Goal: Information Seeking & Learning: Learn about a topic

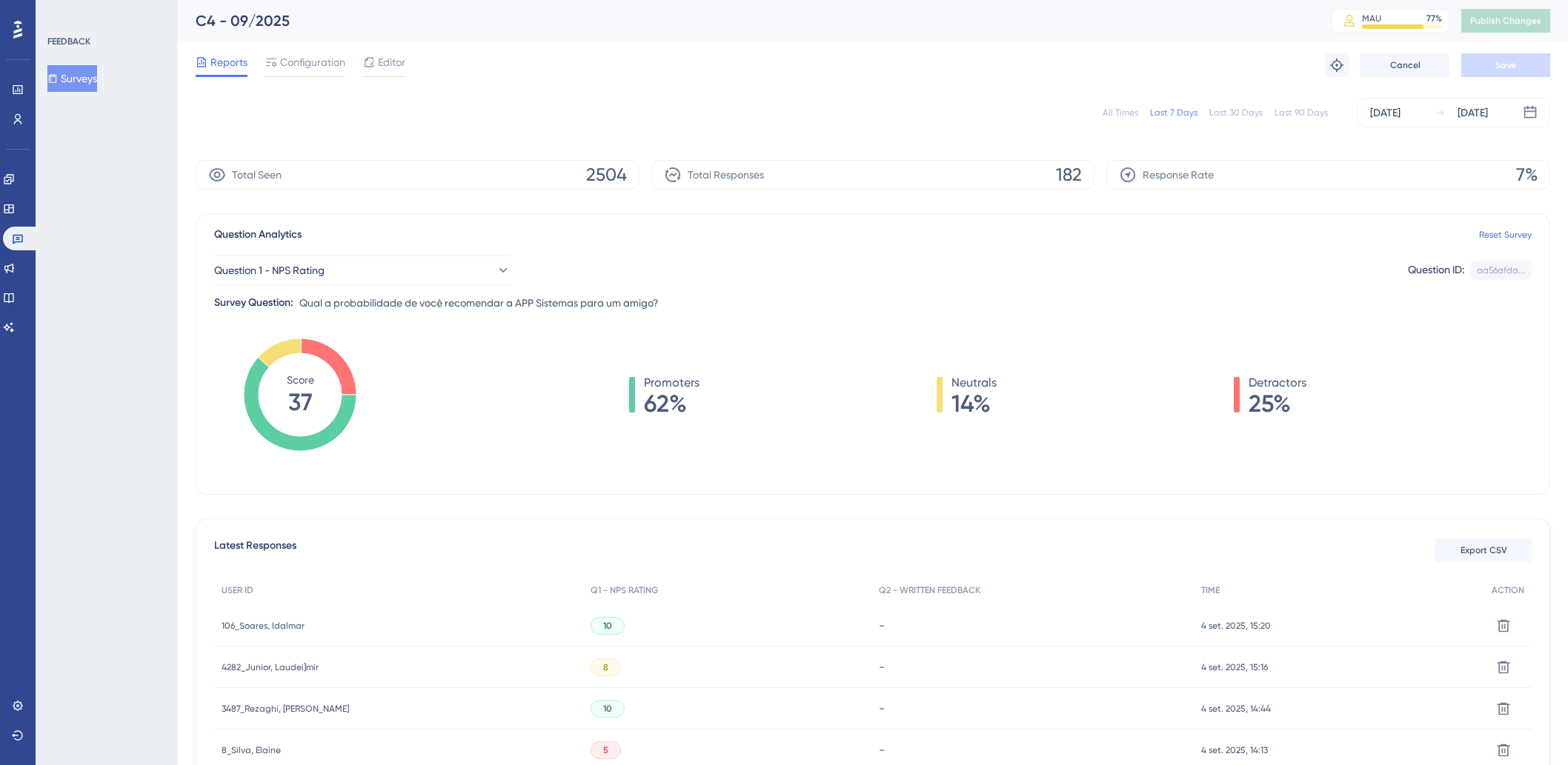
click at [1113, 98] on div "All Times Last 7 Days Last 30 Days Last 90 Days [DATE] [DATE]" at bounding box center [873, 112] width 1354 height 30
click at [1116, 105] on div "All Times Last 7 Days Last 30 Days Last 90 Days [DATE] [DATE]" at bounding box center [873, 112] width 1354 height 30
click at [1116, 108] on div "All Times" at bounding box center [1120, 113] width 36 height 12
click at [12, 328] on icon at bounding box center [9, 327] width 12 height 12
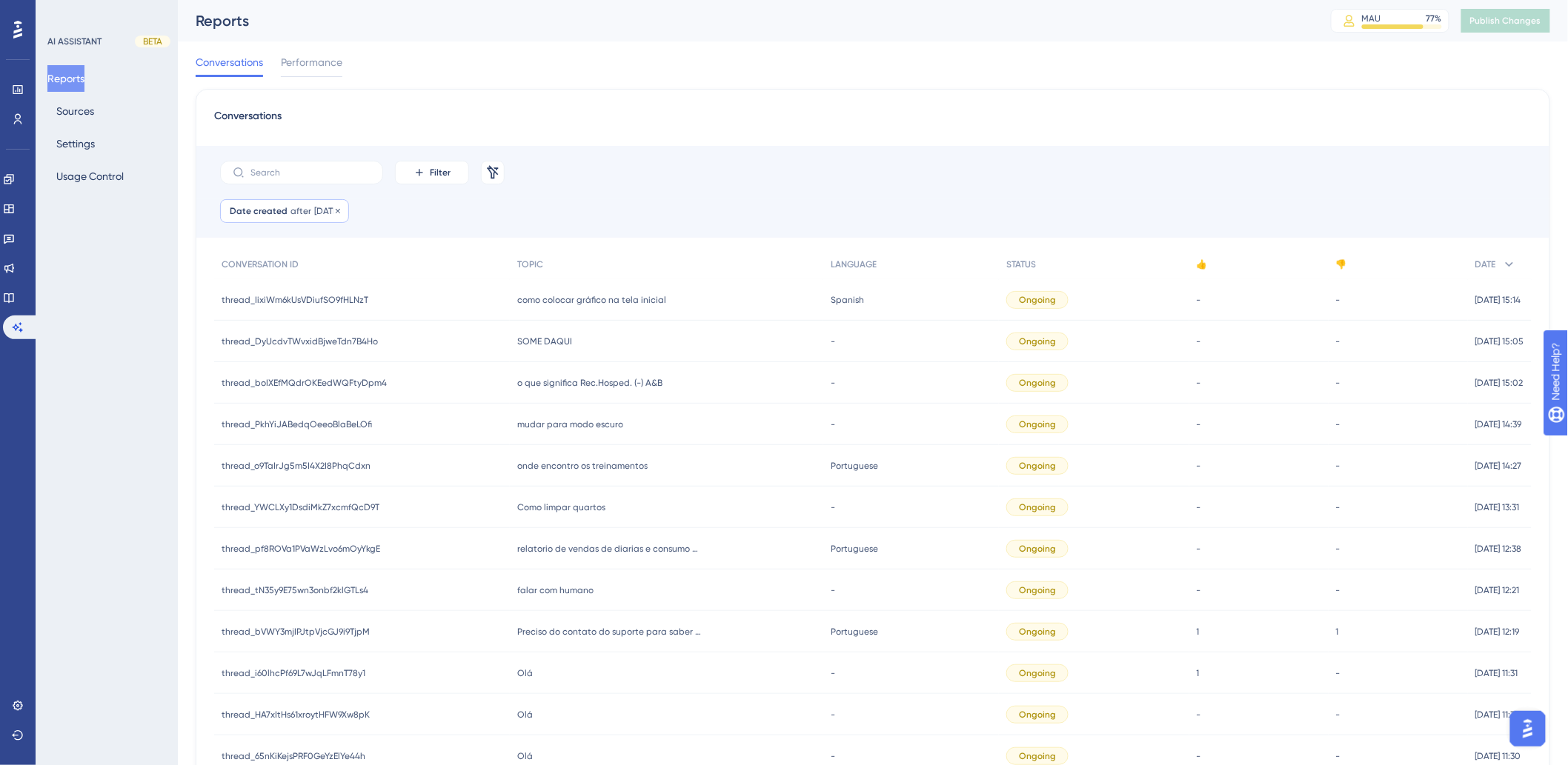
click at [340, 210] on span "24 Aug, 2025" at bounding box center [327, 211] width 25 height 12
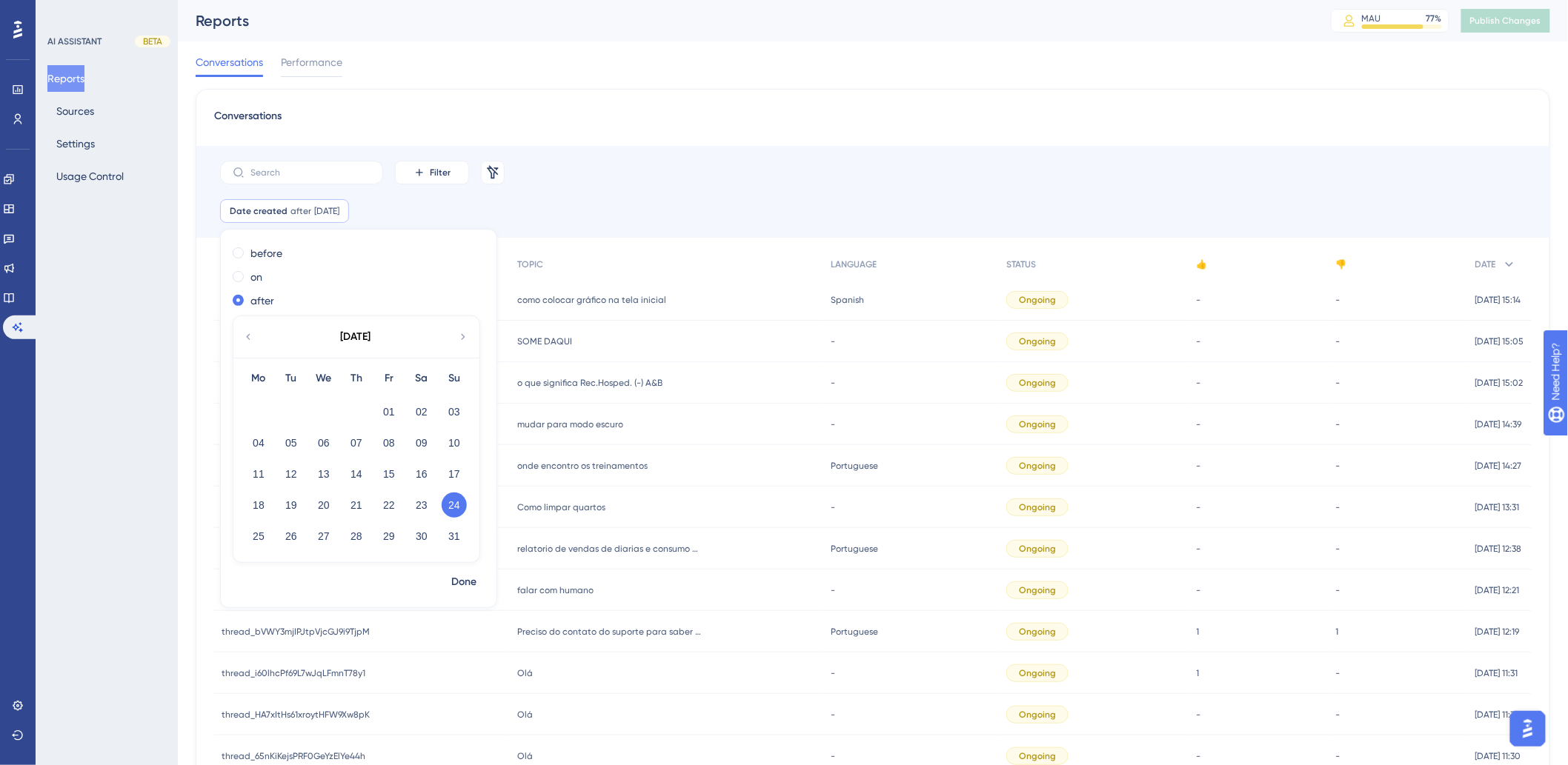
click at [469, 335] on div "August 2025" at bounding box center [355, 336] width 244 height 41
click at [258, 279] on label "on" at bounding box center [257, 276] width 12 height 18
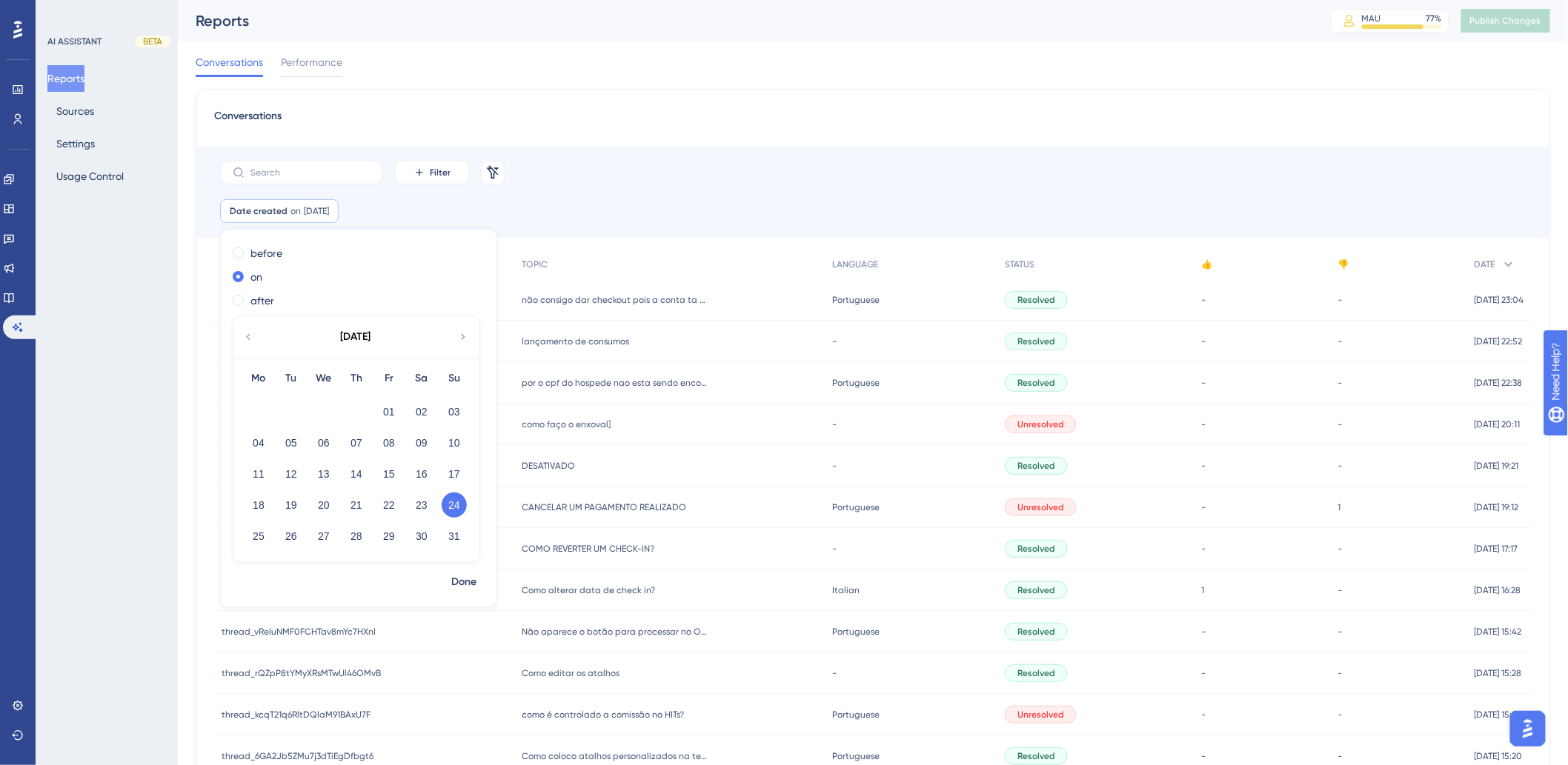
click at [464, 337] on icon at bounding box center [462, 337] width 4 height 6
click at [356, 408] on button "04" at bounding box center [356, 411] width 25 height 25
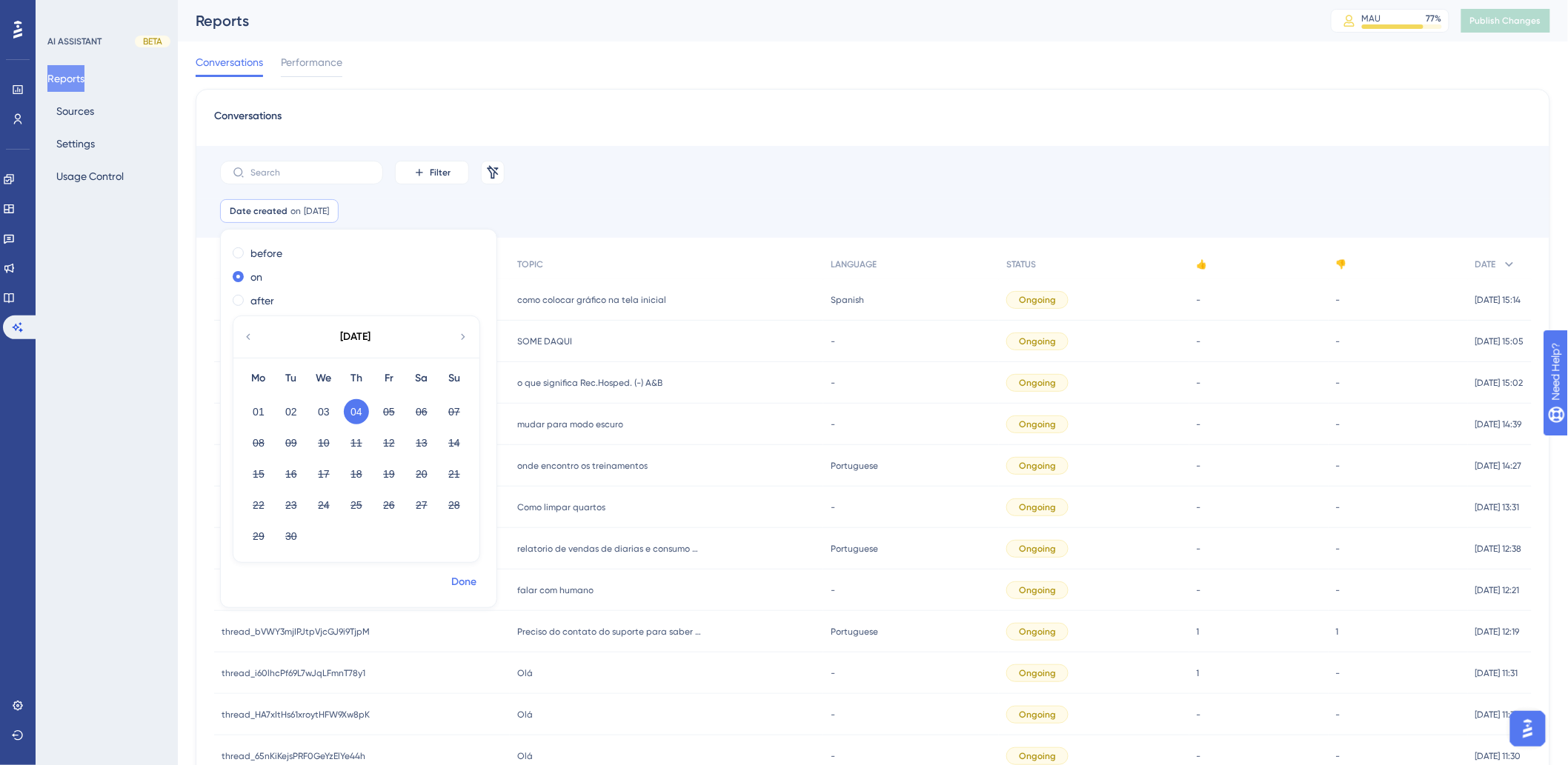
drag, startPoint x: 461, startPoint y: 580, endPoint x: 742, endPoint y: 298, distance: 398.1
click at [462, 580] on span "Done" at bounding box center [463, 582] width 25 height 18
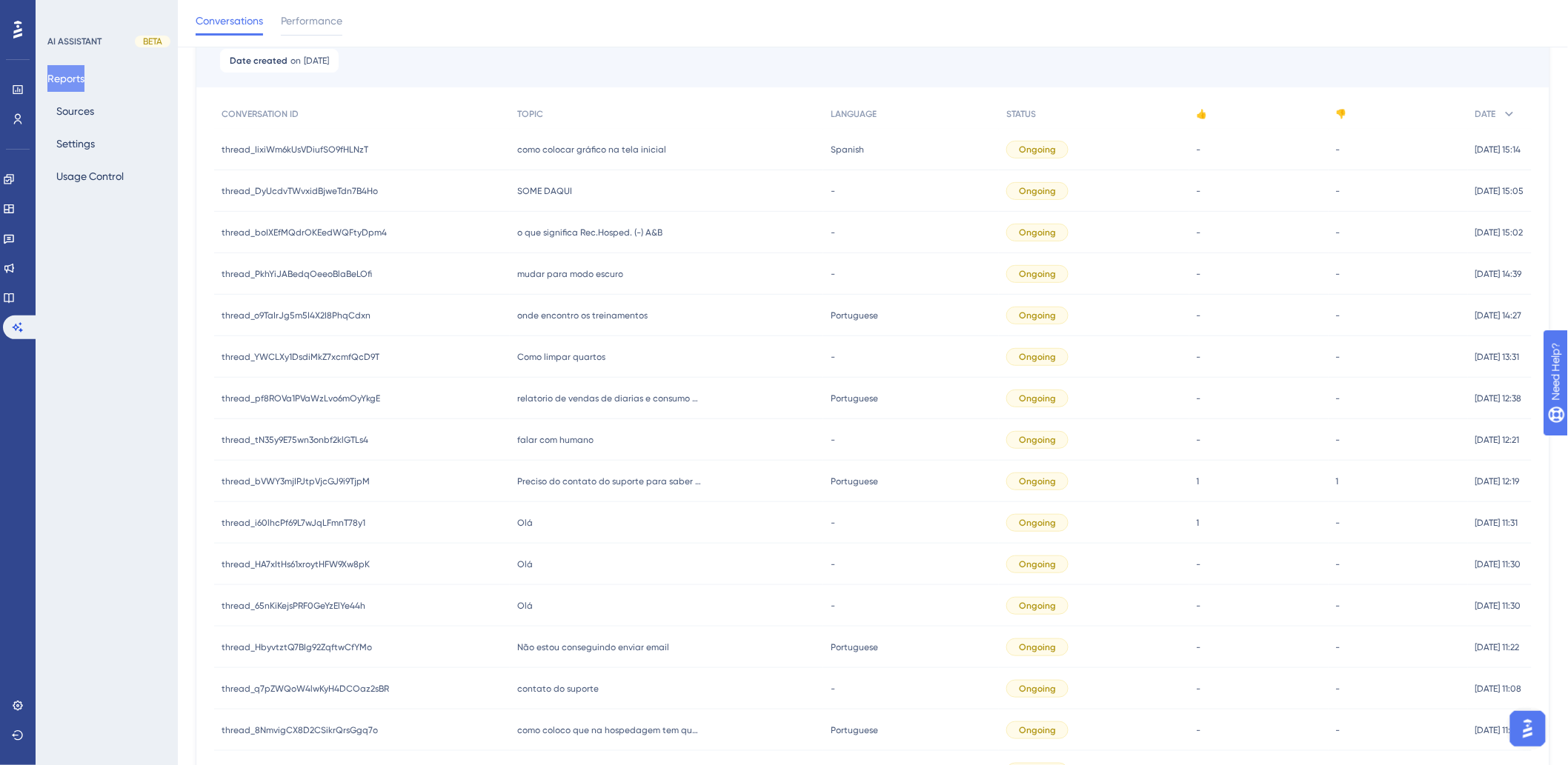
scroll to position [164, 0]
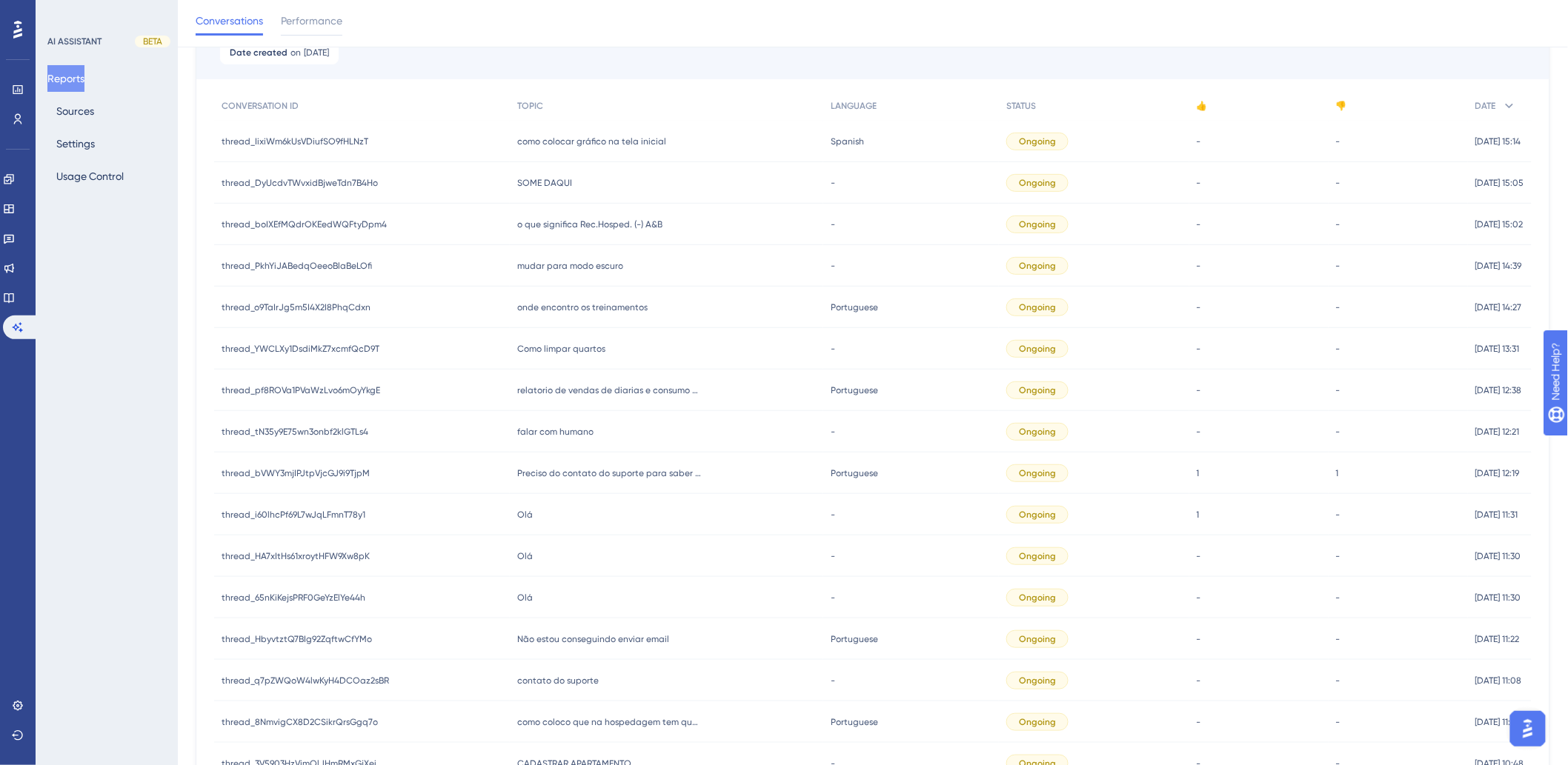
click at [566, 174] on div "SOME DAQUI SOME DAQUI" at bounding box center [666, 183] width 314 height 41
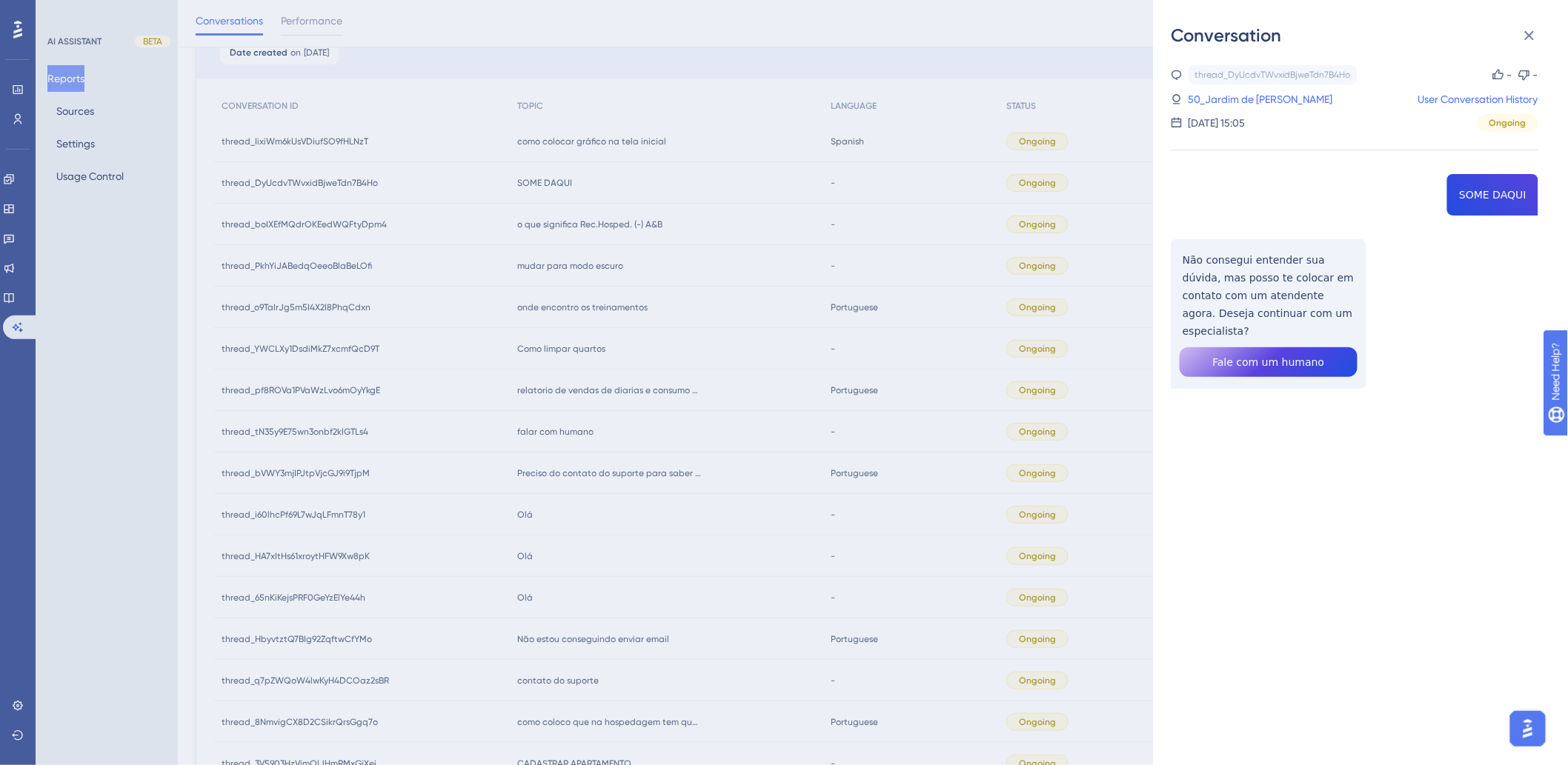
click at [532, 141] on div "Conversation thread_DyUcdvTWvxidBjweTdn7B4Ho Copy - - 50_Jardim de Souza, Danie…" at bounding box center [784, 382] width 1568 height 765
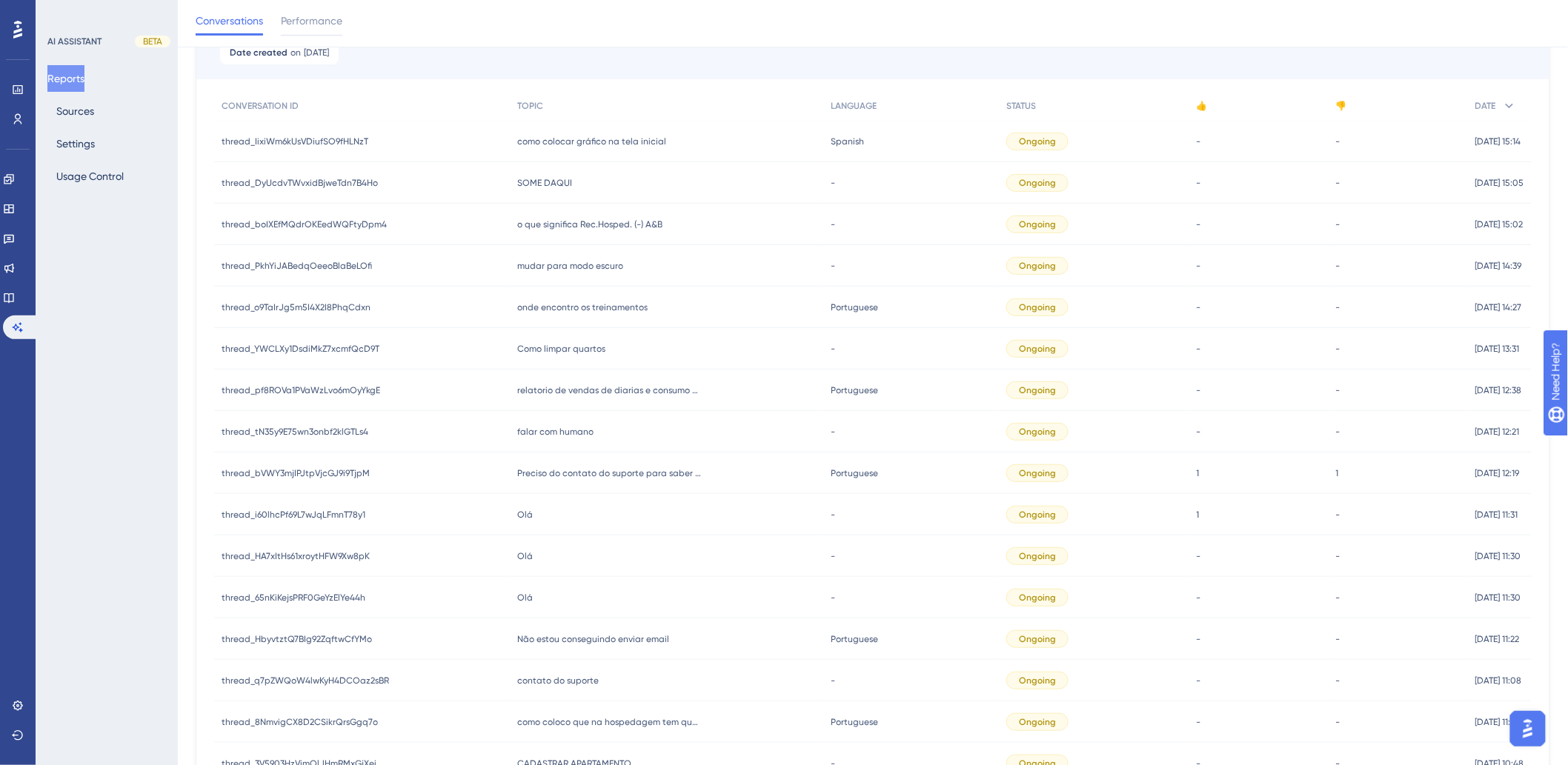
click at [558, 139] on span "como colocar gráfico na tela inicial" at bounding box center [592, 142] width 149 height 12
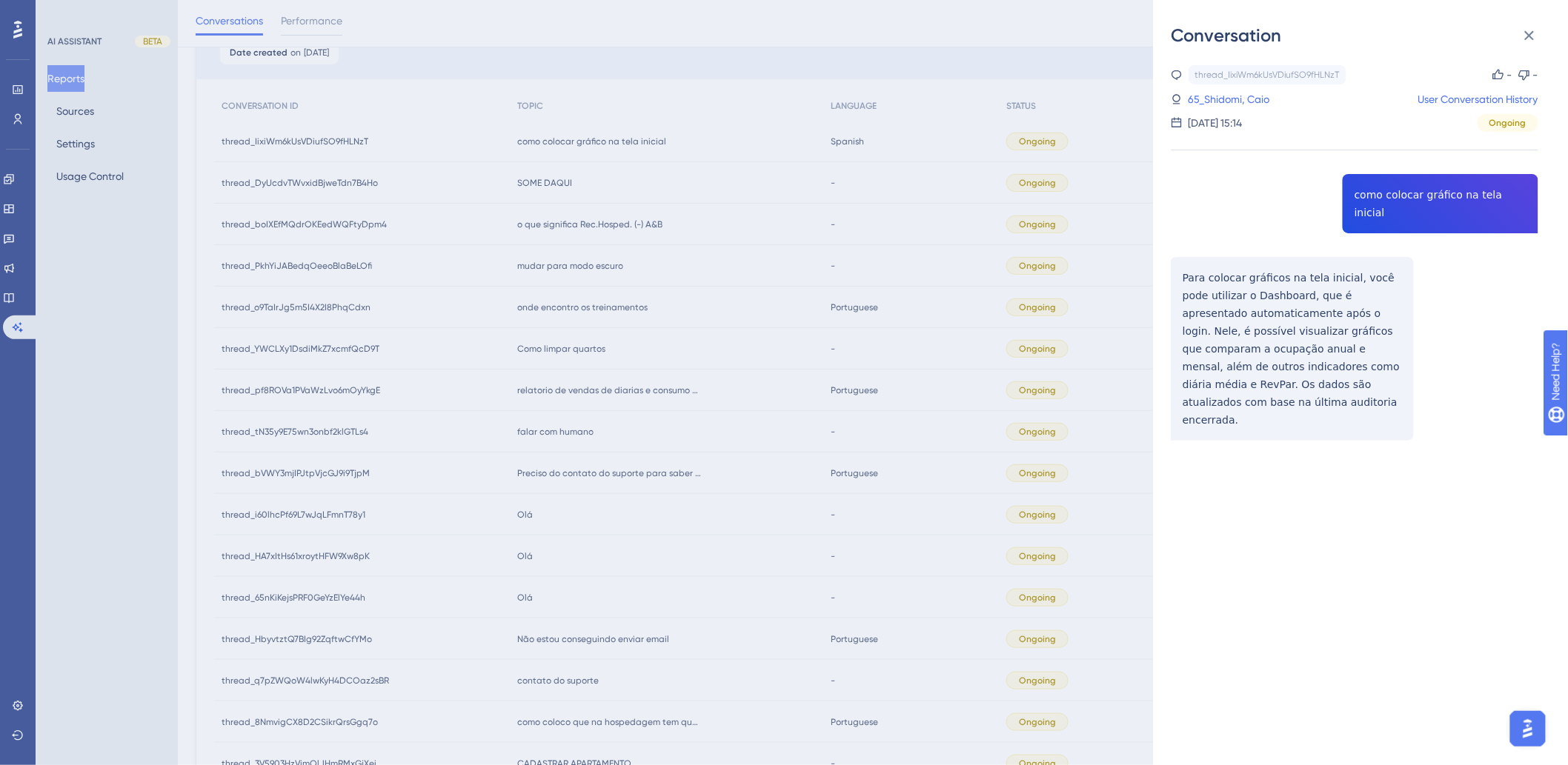
click at [586, 226] on div "Conversation thread_IixiWm6kUsVDiufSO9fHLNzT Copy - - 65_Shidomi, Caio User Con…" at bounding box center [784, 382] width 1568 height 765
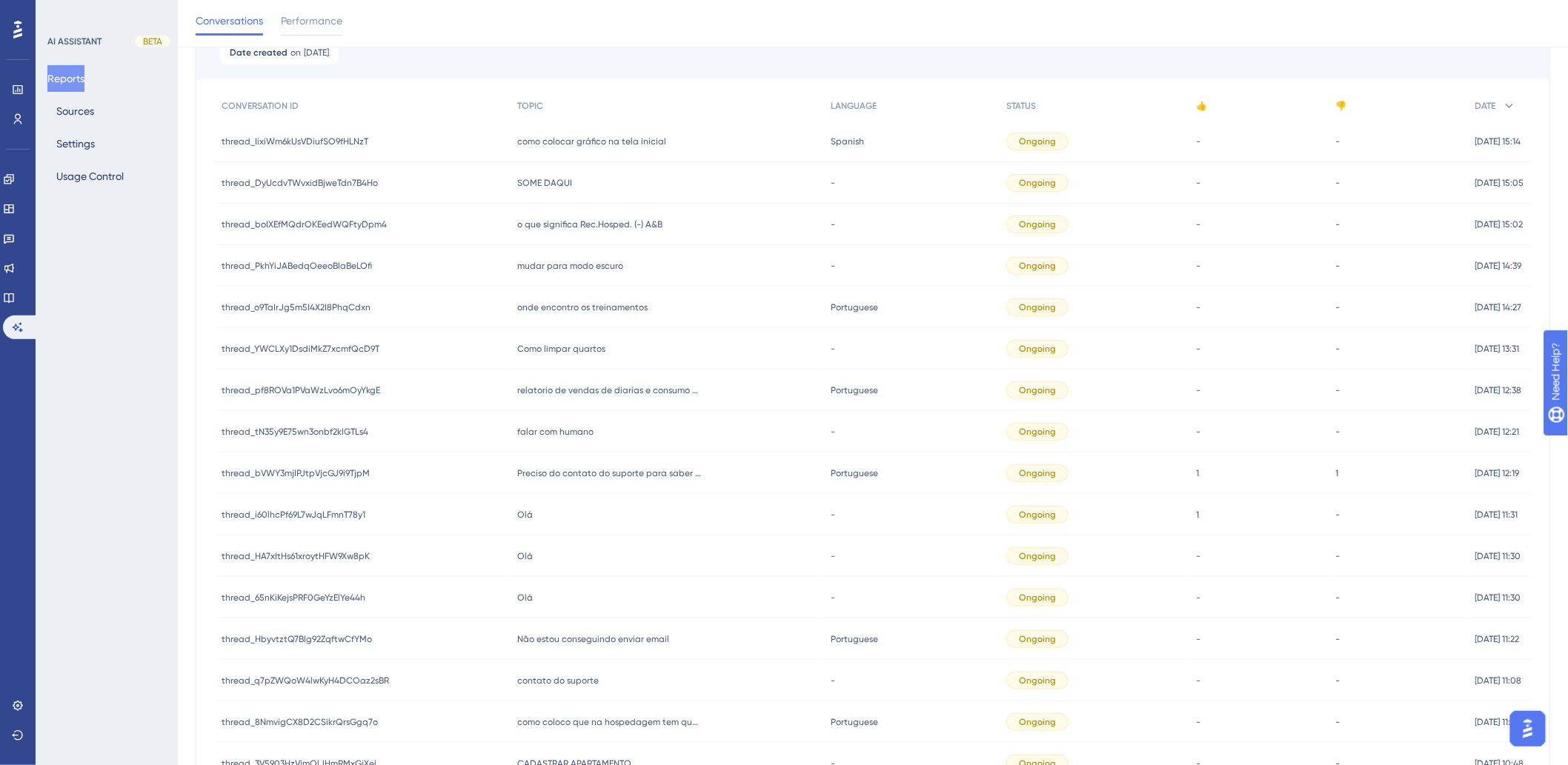
click at [582, 218] on span "o que significa Rec.Hosped. (-) A&B" at bounding box center [589, 225] width 145 height 12
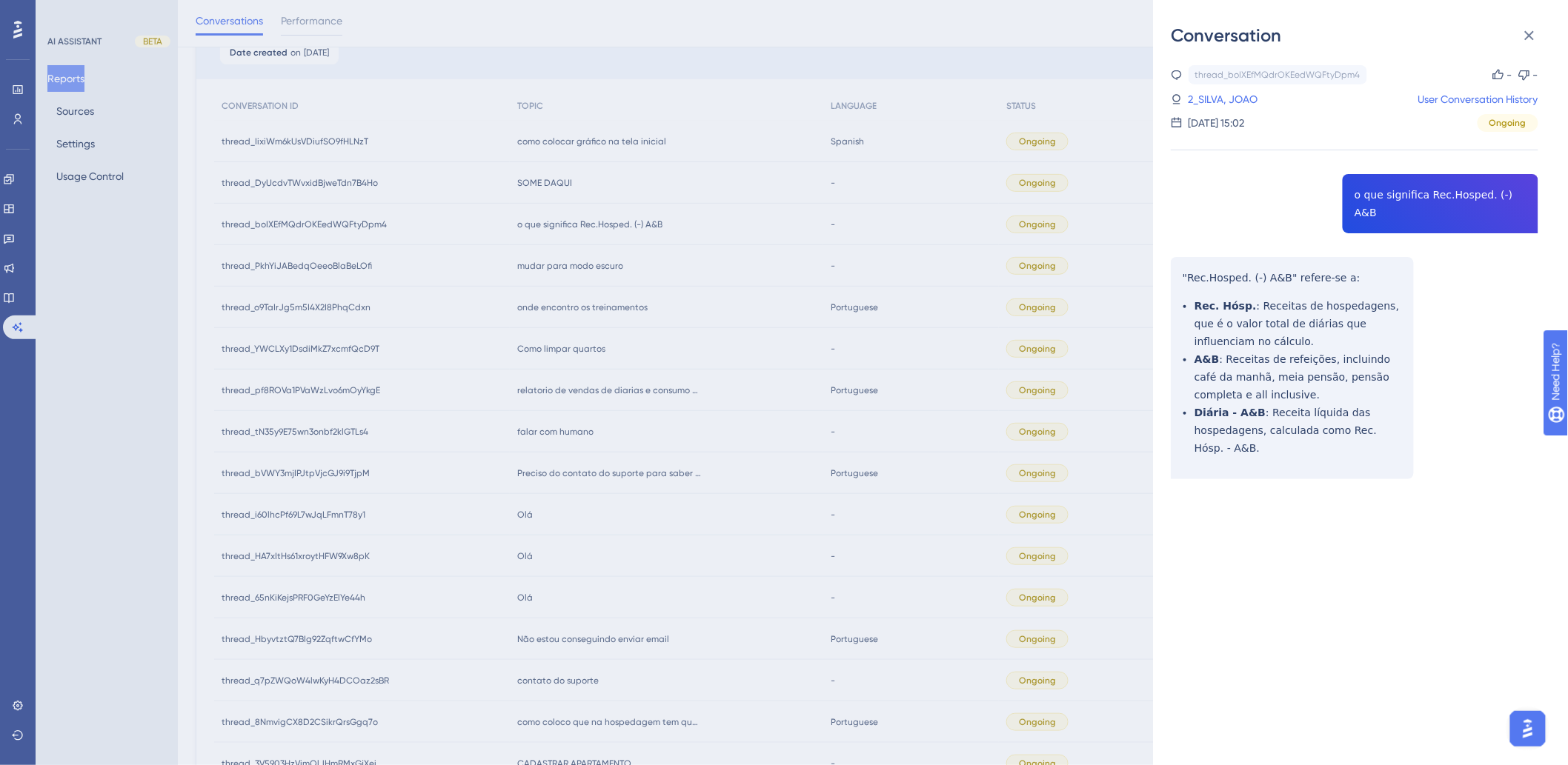
click at [593, 257] on div "Conversation thread_boIXEfMQdrOKEedWQFtyDpm4 Copy - - 2_SILVA, JOAO User Conver…" at bounding box center [784, 382] width 1568 height 765
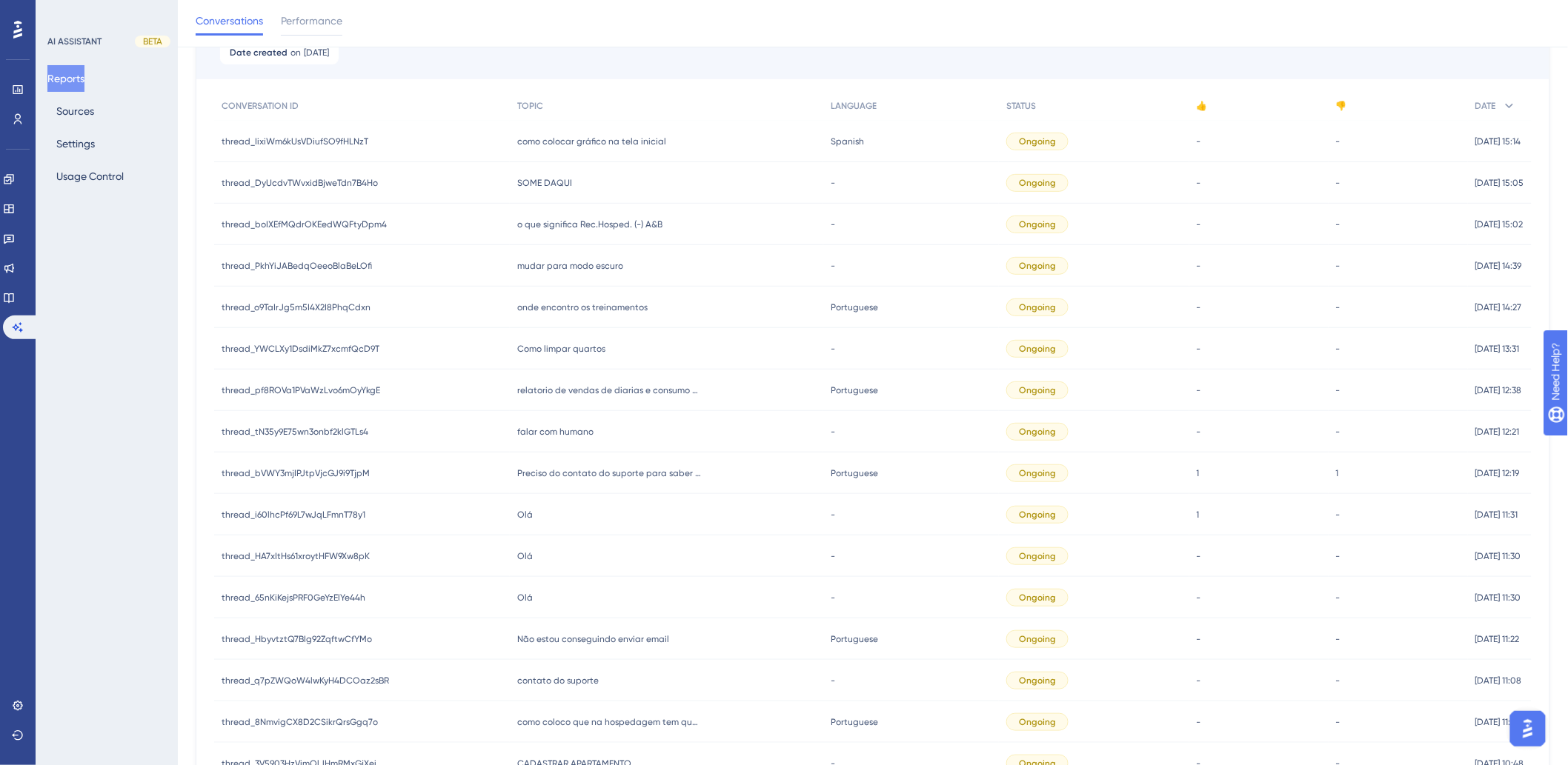
click at [570, 262] on span "mudar para modo escuro" at bounding box center [570, 266] width 106 height 12
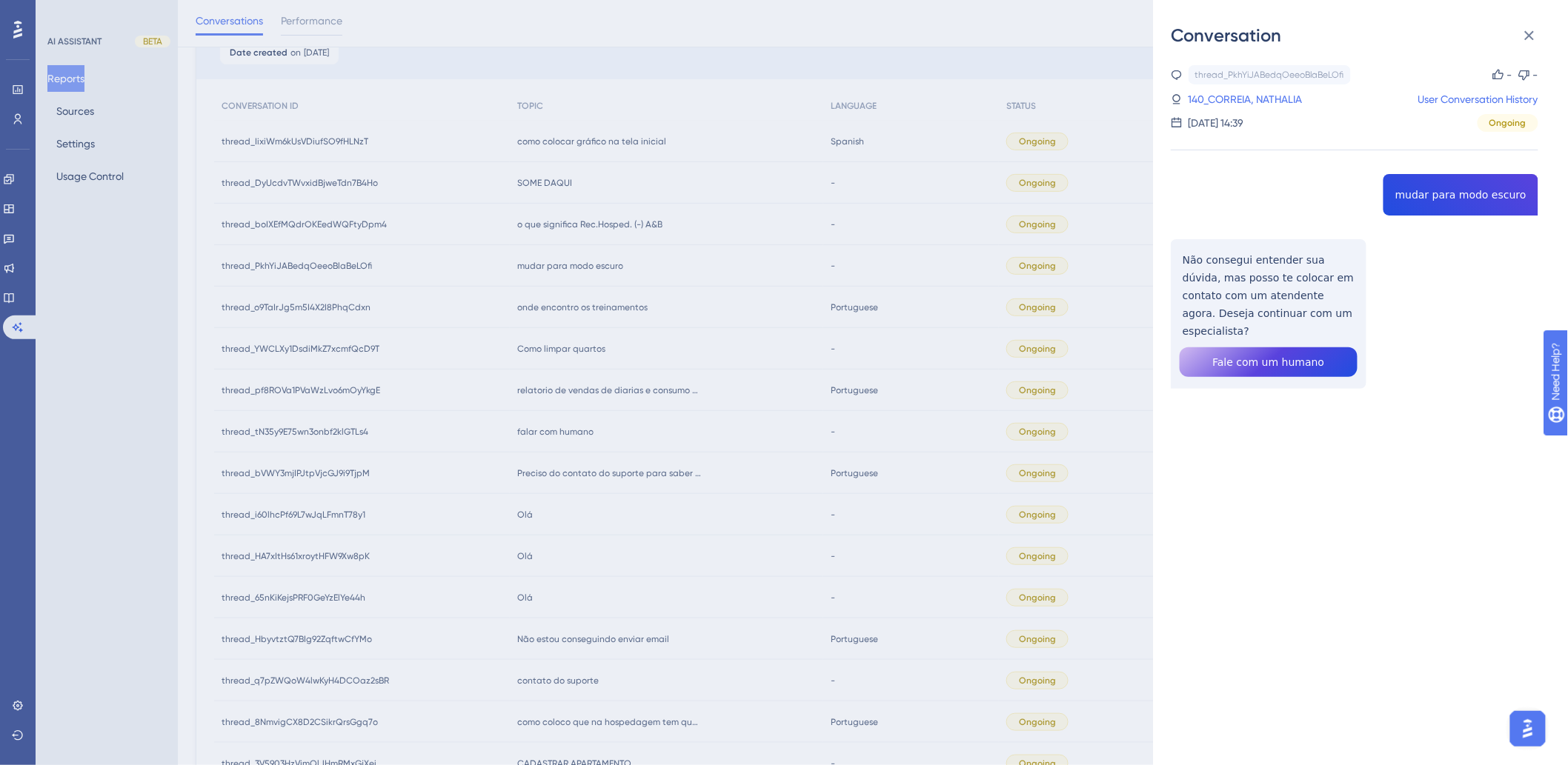
click at [560, 307] on div "Conversation thread_PkhYiJABedqOeeoBlaBeLOfi Copy - - 140_CORREIA, NATHALIA Use…" at bounding box center [784, 382] width 1568 height 765
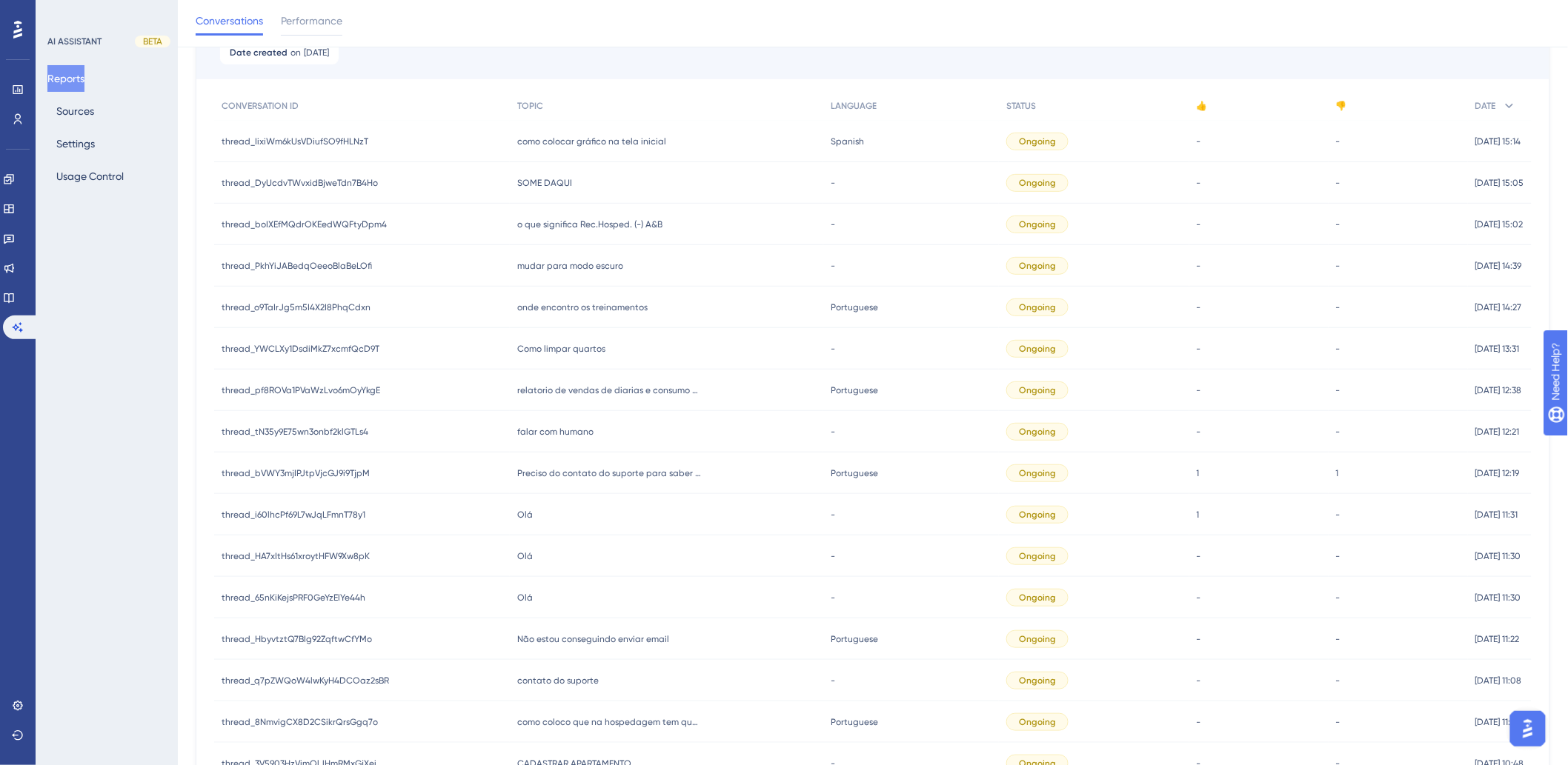
click at [551, 307] on span "onde encontro os treinamentos" at bounding box center [582, 308] width 130 height 12
